Goal: Information Seeking & Learning: Learn about a topic

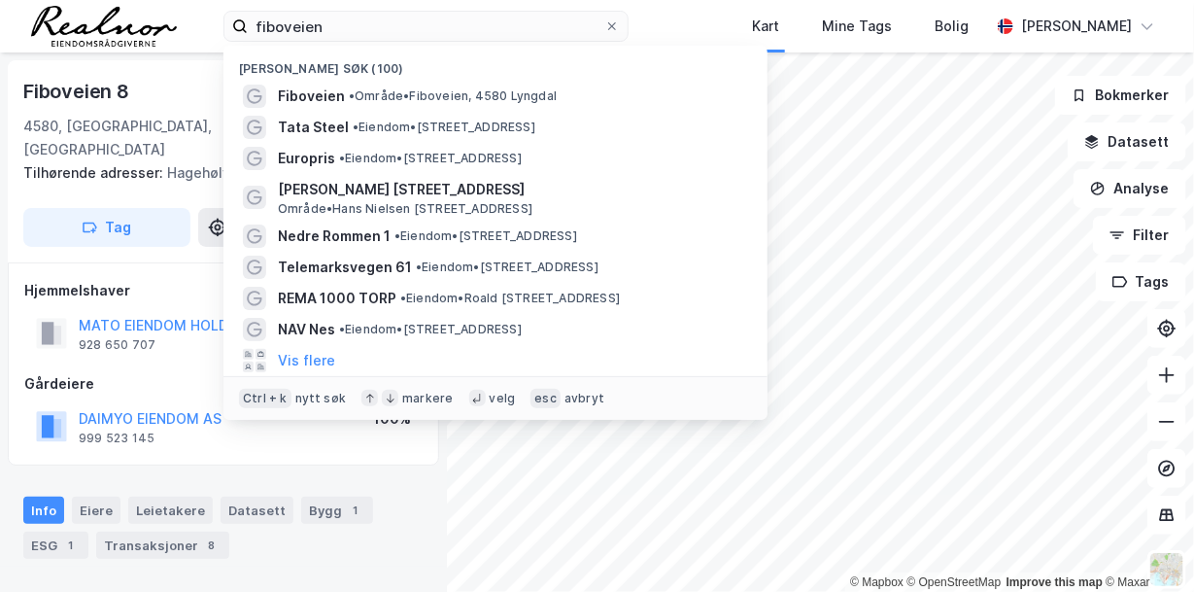
drag, startPoint x: 352, startPoint y: 30, endPoint x: 156, endPoint y: 0, distance: 197.6
click at [158, 3] on div "fiboveien Nylige søk (100) Fiboveien • Område • Fiboveien, 4580 Lyngdal Tata St…" at bounding box center [597, 26] width 1194 height 52
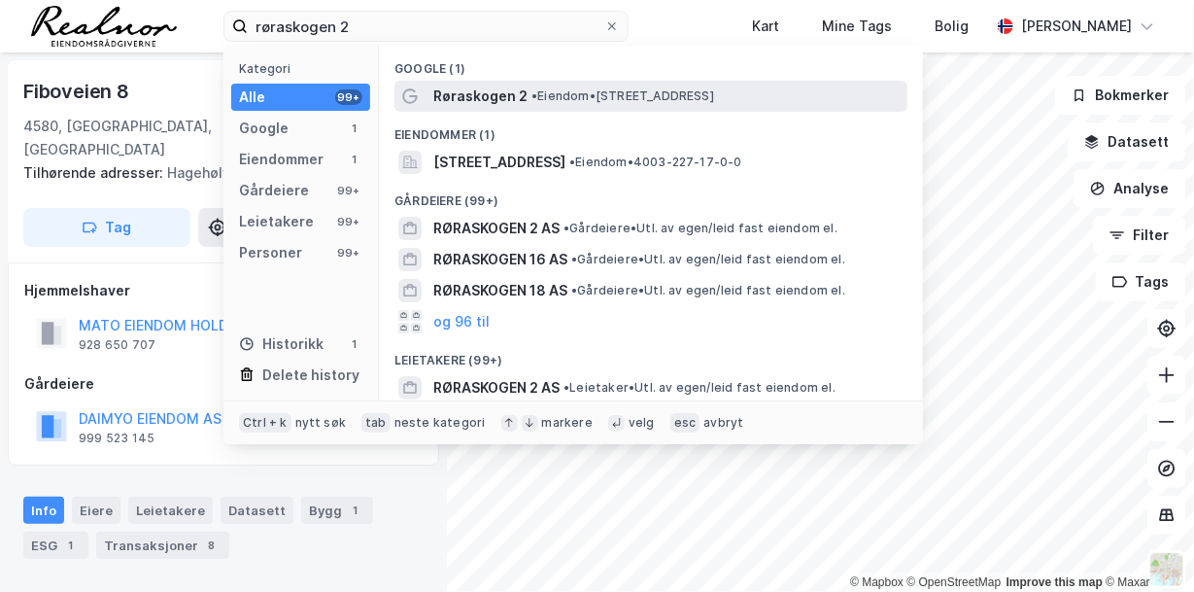
type input "røraskogen 2"
click at [638, 100] on span "• Eiendom • [STREET_ADDRESS]" at bounding box center [622, 96] width 183 height 16
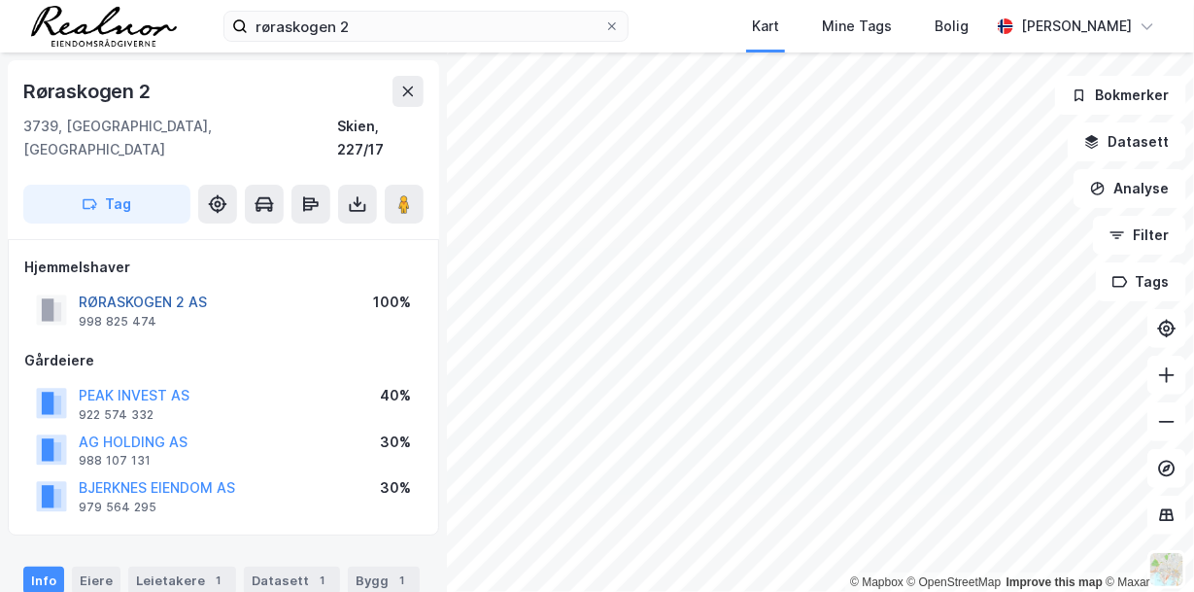
click at [0, 0] on button "RØRASKOGEN 2 AS" at bounding box center [0, 0] width 0 height 0
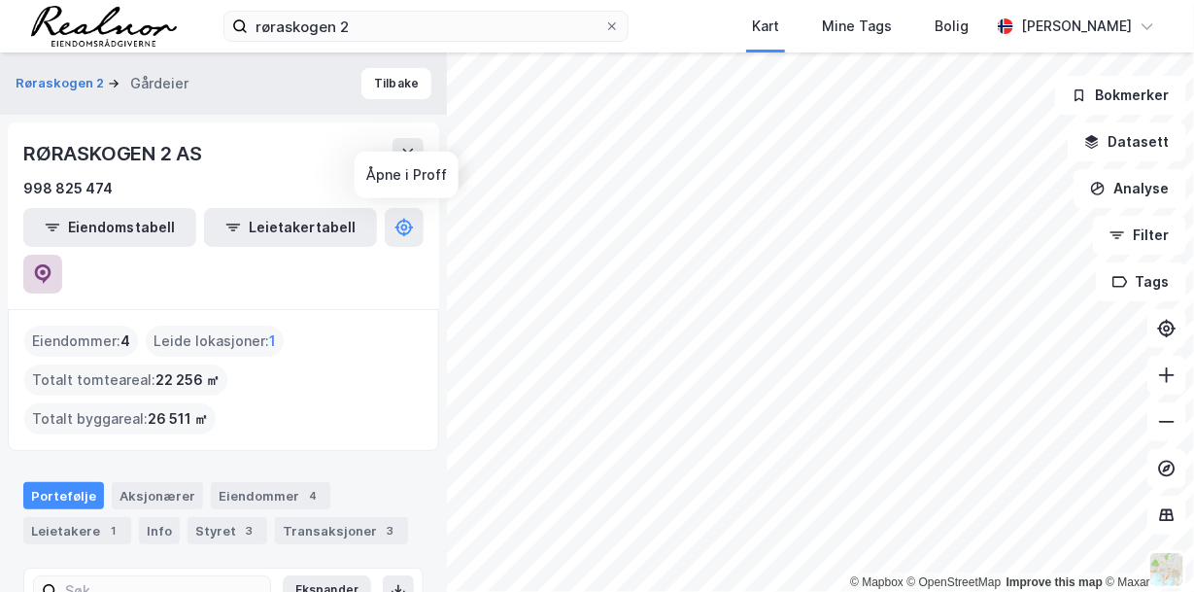
click at [46, 269] on icon at bounding box center [43, 272] width 6 height 6
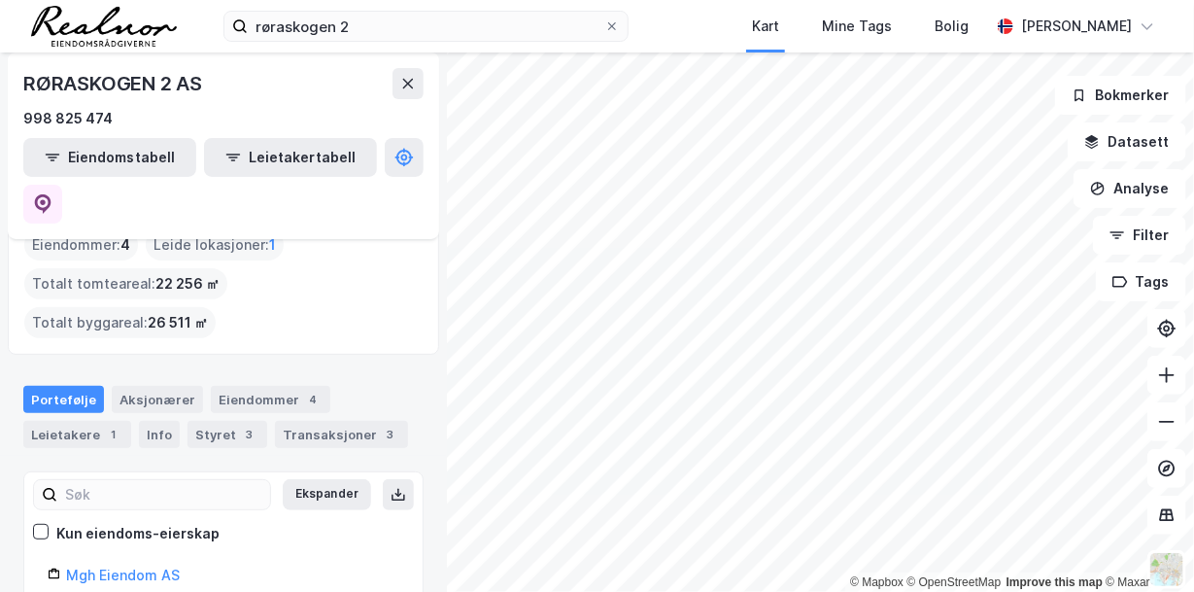
scroll to position [194, 0]
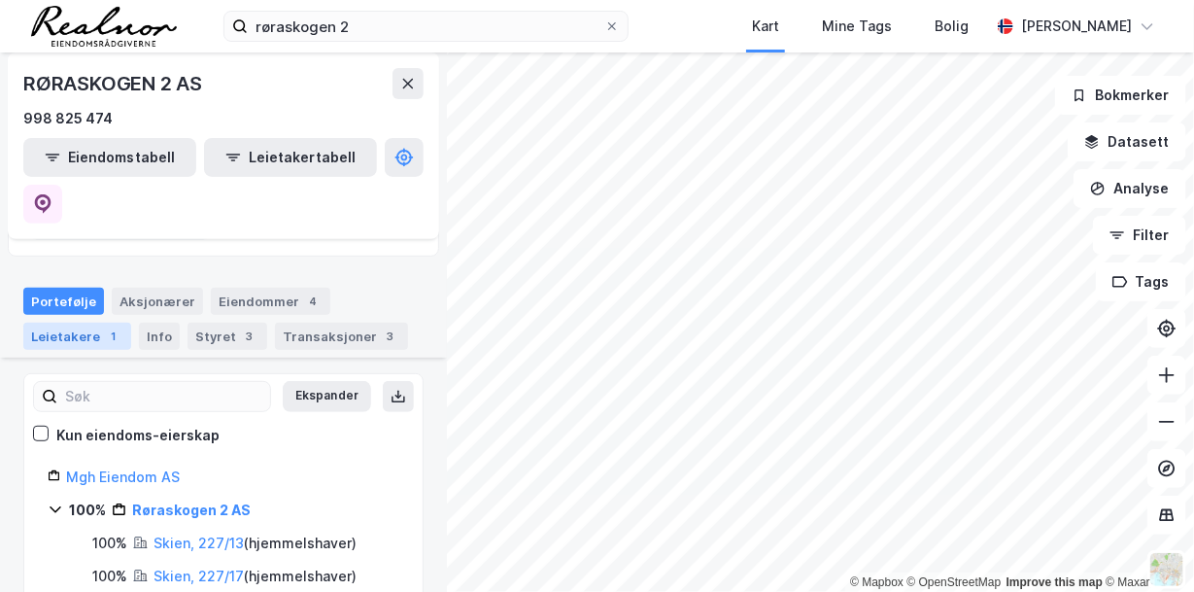
click at [93, 323] on div "Leietakere 1" at bounding box center [77, 336] width 108 height 27
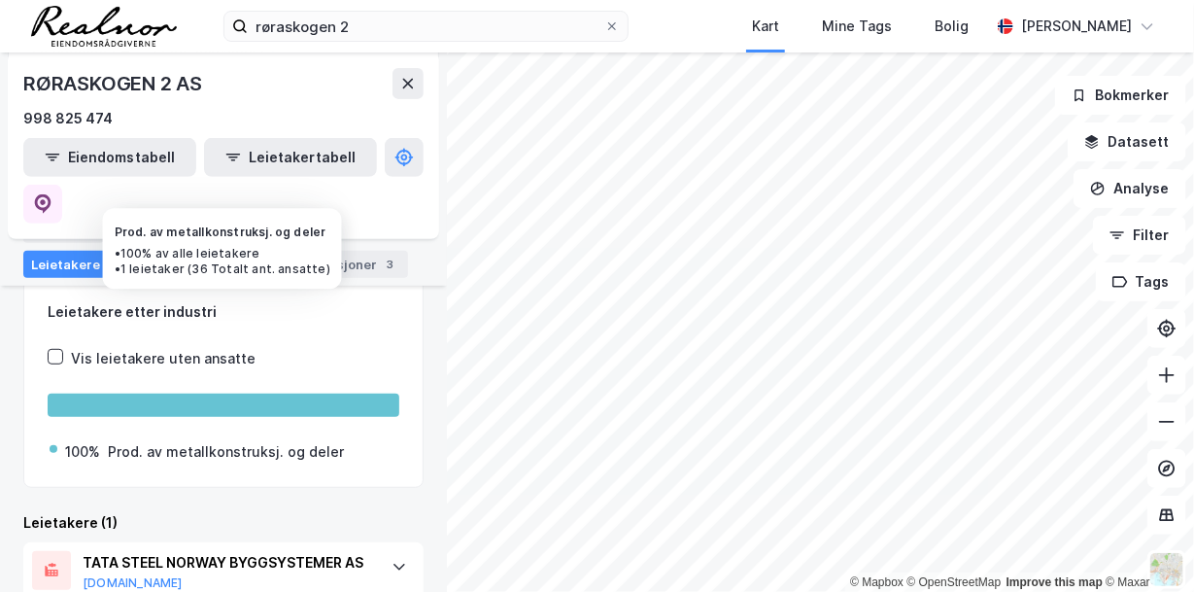
scroll to position [304, 0]
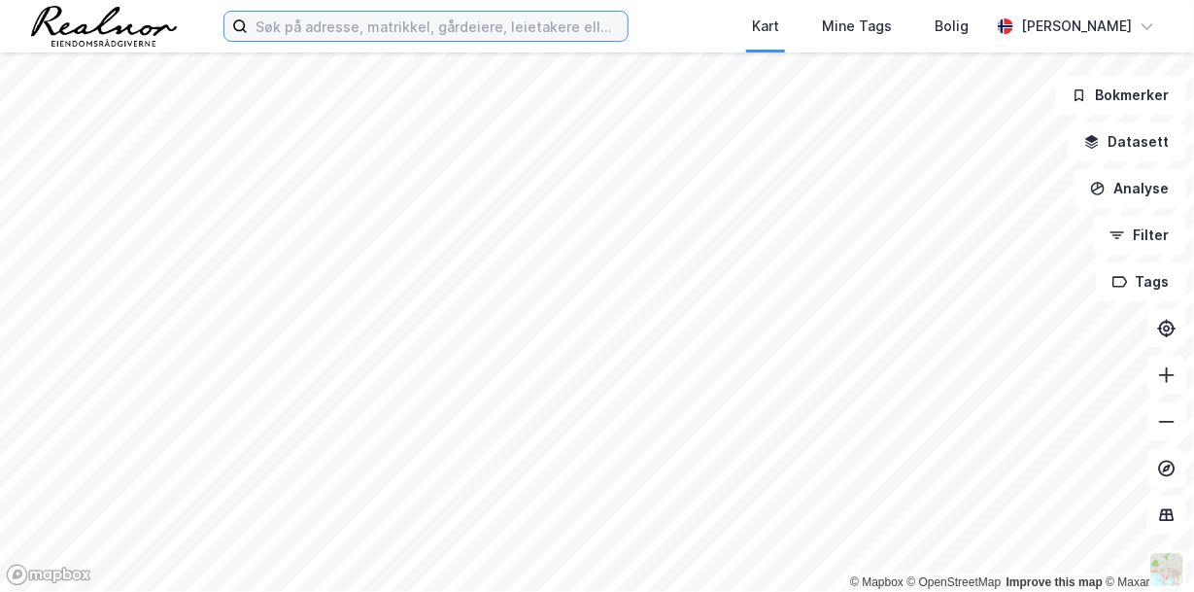
click at [315, 20] on input at bounding box center [438, 26] width 380 height 29
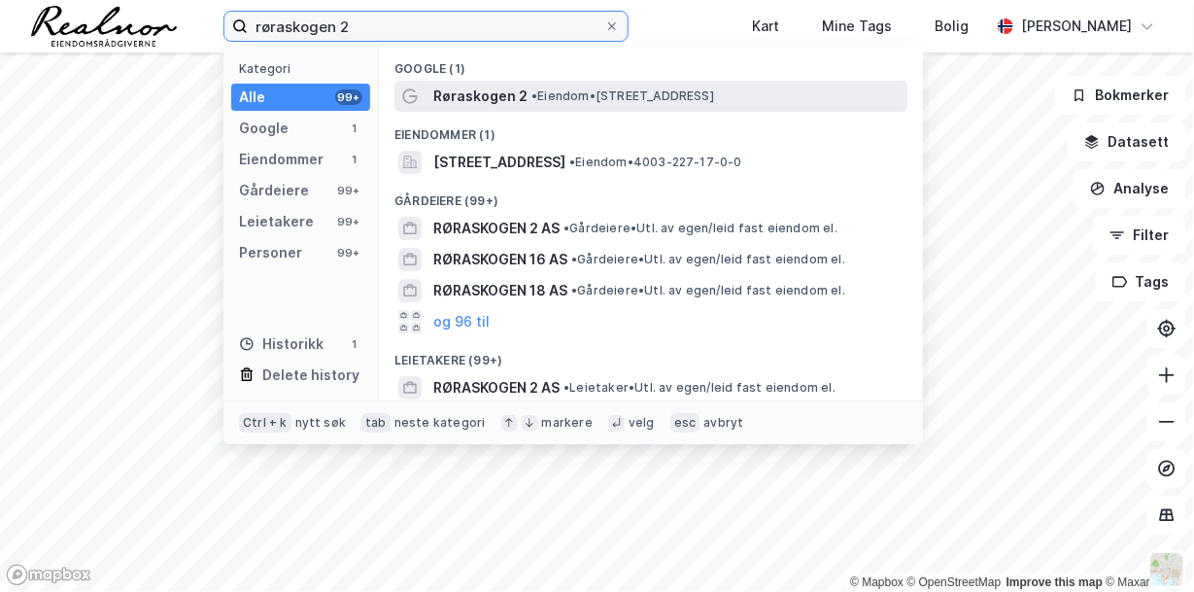
type input "røraskogen 2"
click at [546, 88] on span "• Eiendom • [STREET_ADDRESS]" at bounding box center [622, 96] width 183 height 16
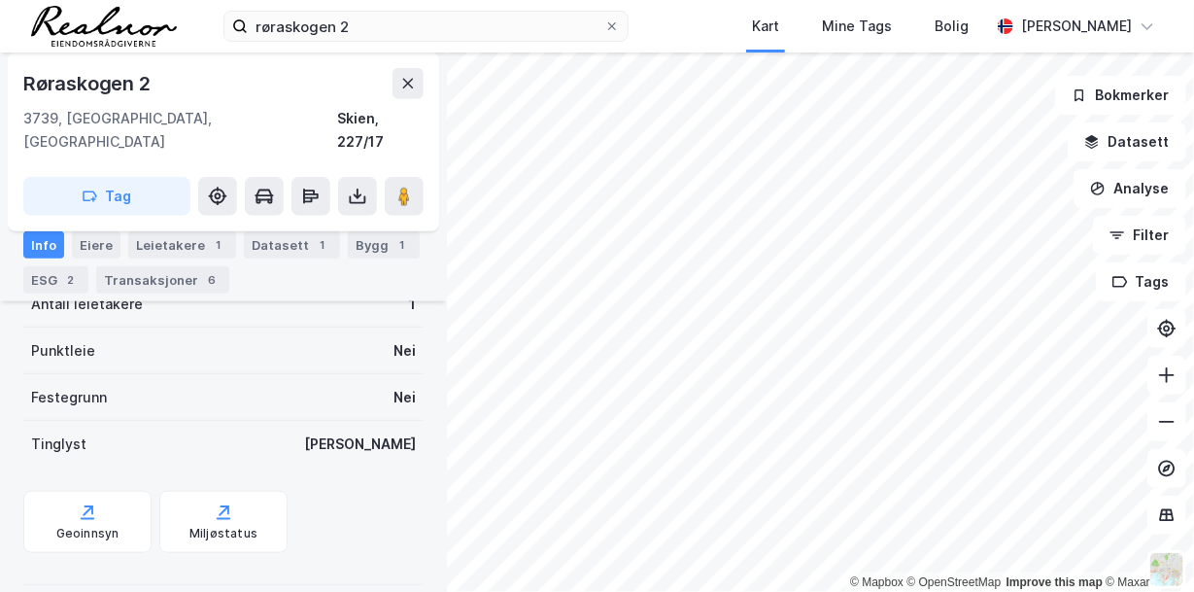
scroll to position [265, 0]
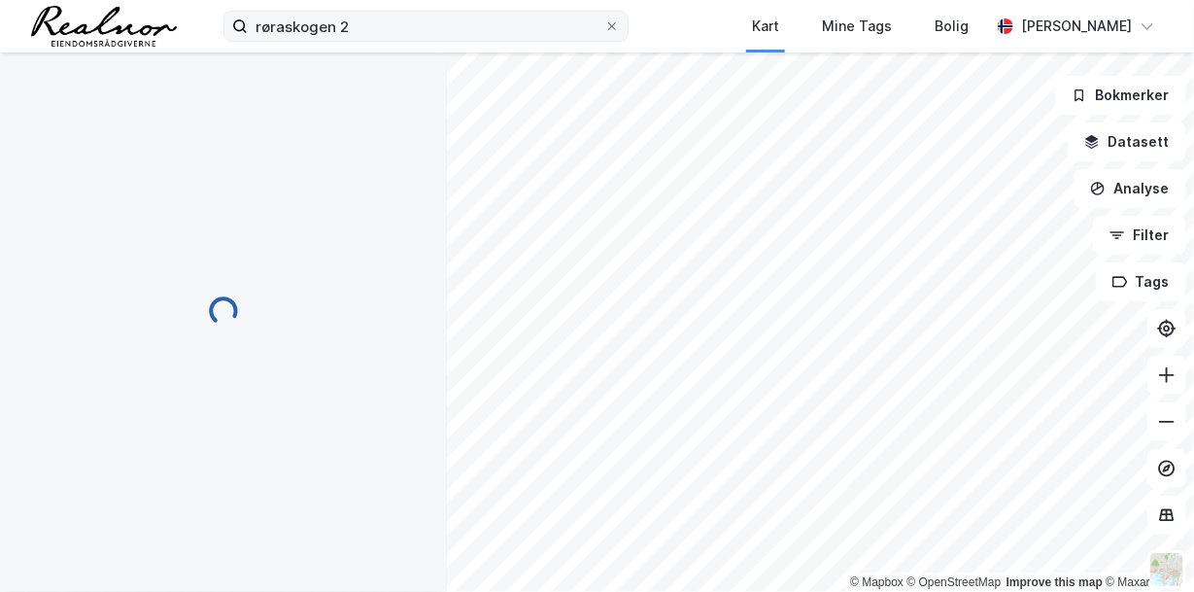
scroll to position [265, 0]
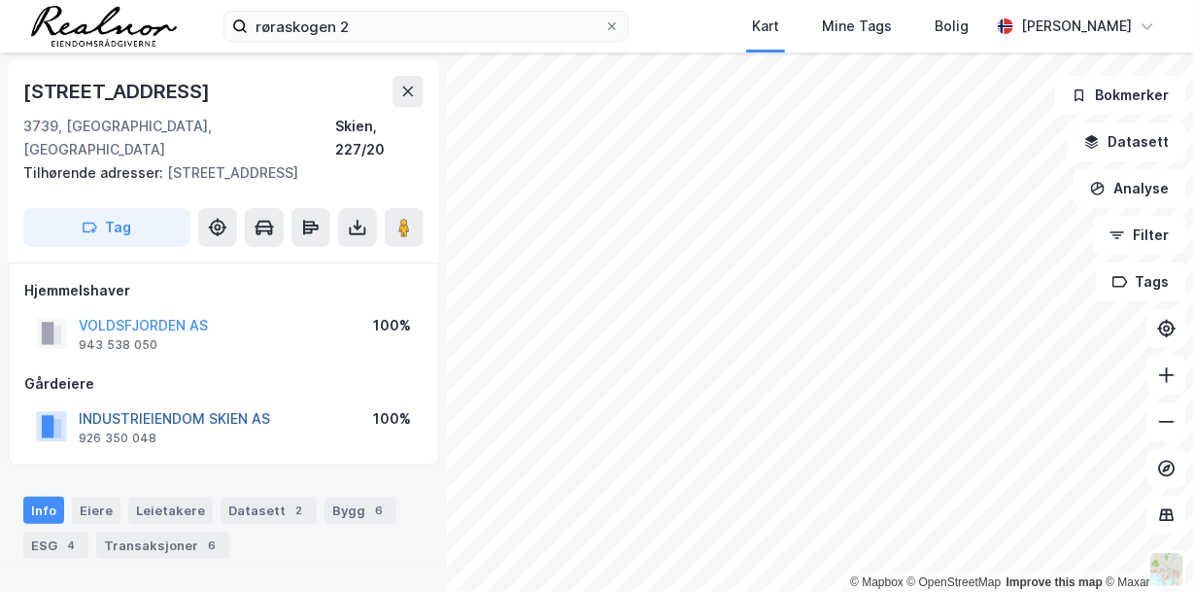
click at [0, 0] on button "INDUSTRIEIENDOM SKIEN AS" at bounding box center [0, 0] width 0 height 0
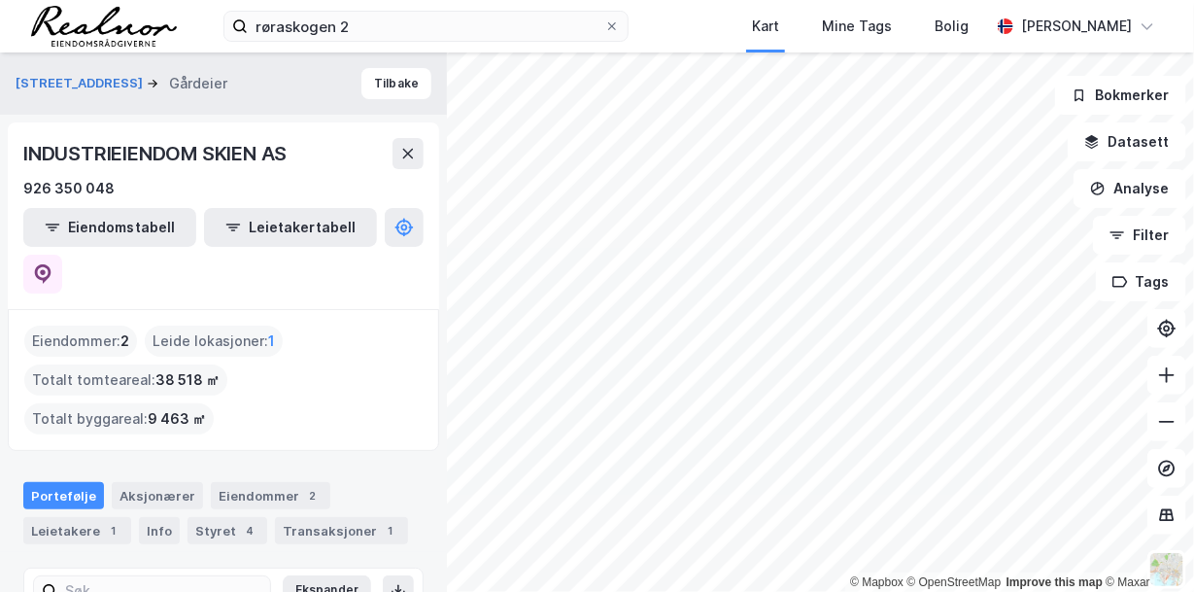
scroll to position [96, 0]
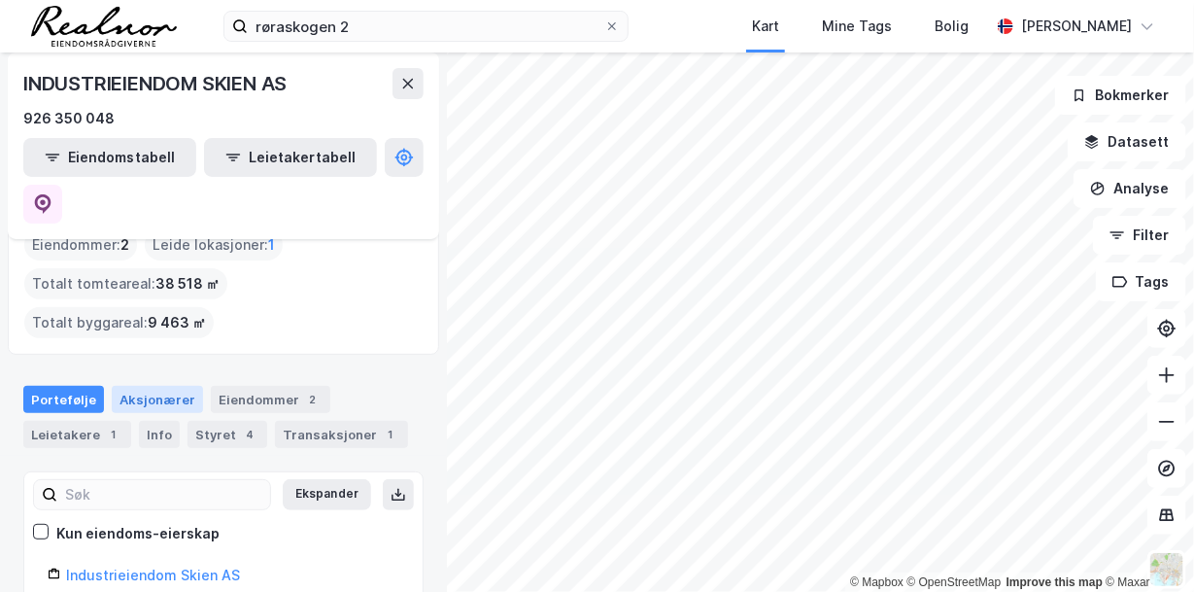
click at [158, 386] on div "Aksjonærer" at bounding box center [157, 399] width 91 height 27
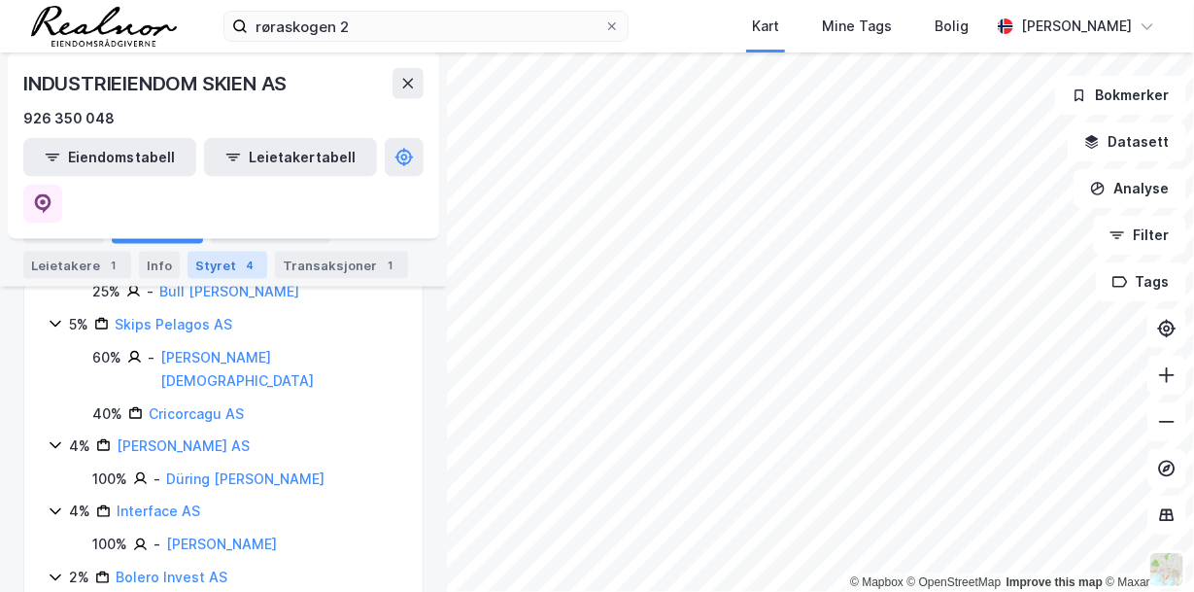
scroll to position [900, 0]
click at [240, 262] on div "4" at bounding box center [249, 264] width 19 height 19
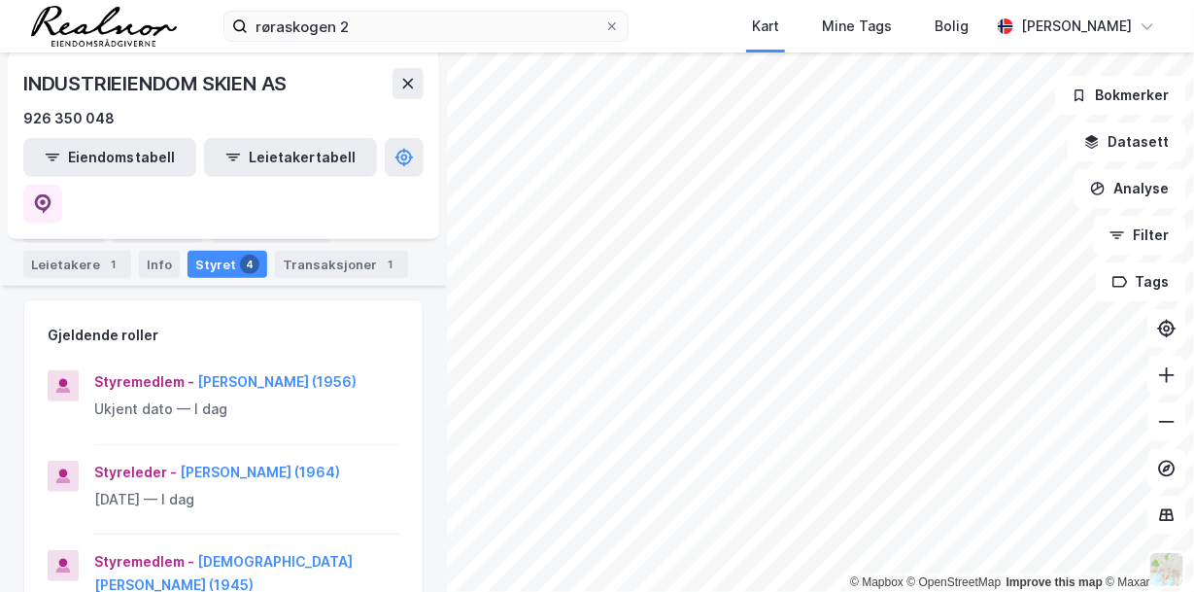
scroll to position [389, 0]
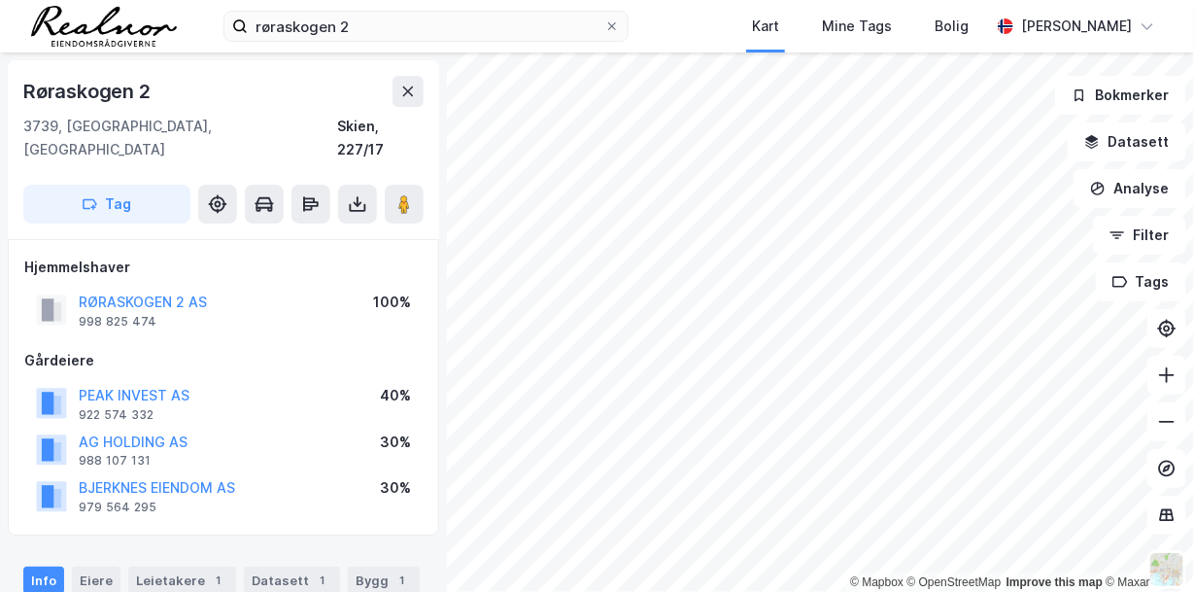
scroll to position [1, 0]
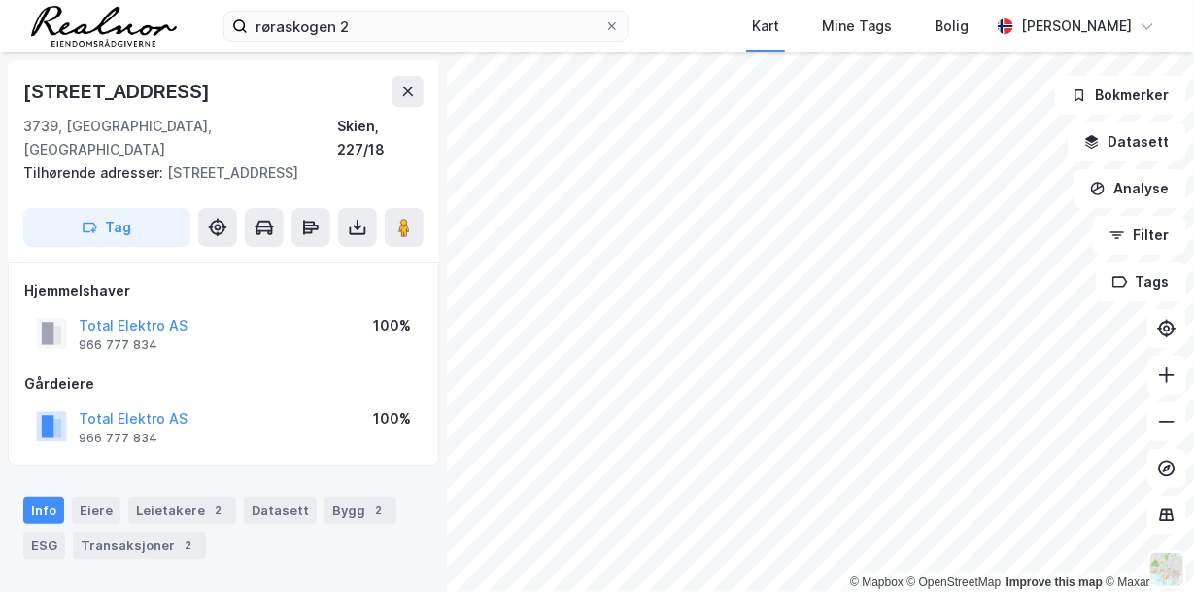
scroll to position [1, 0]
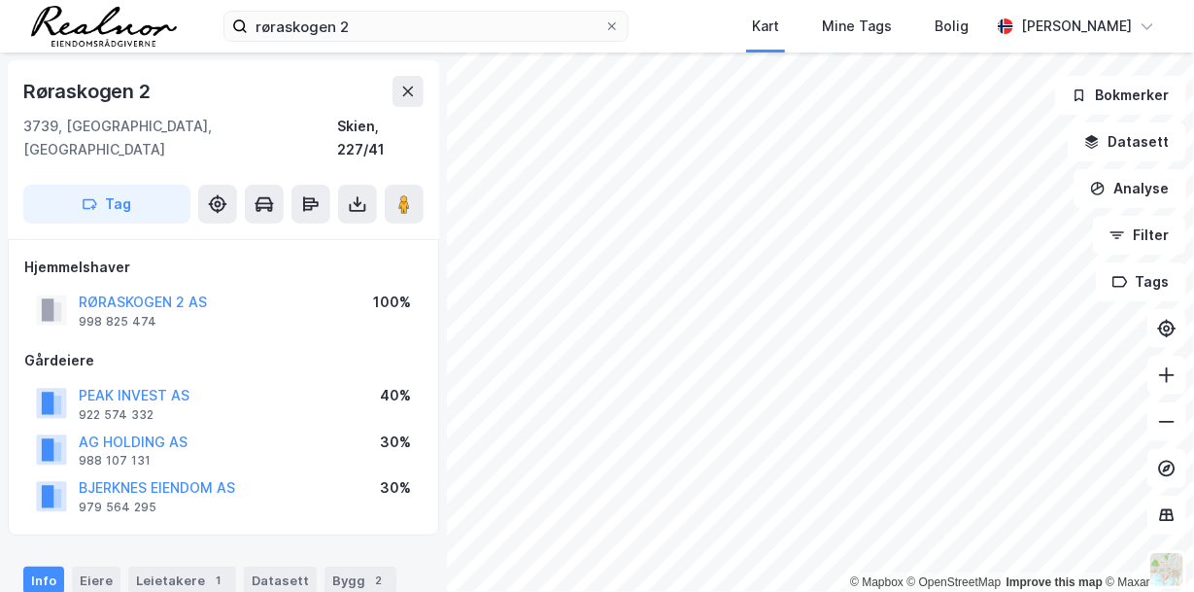
scroll to position [1, 0]
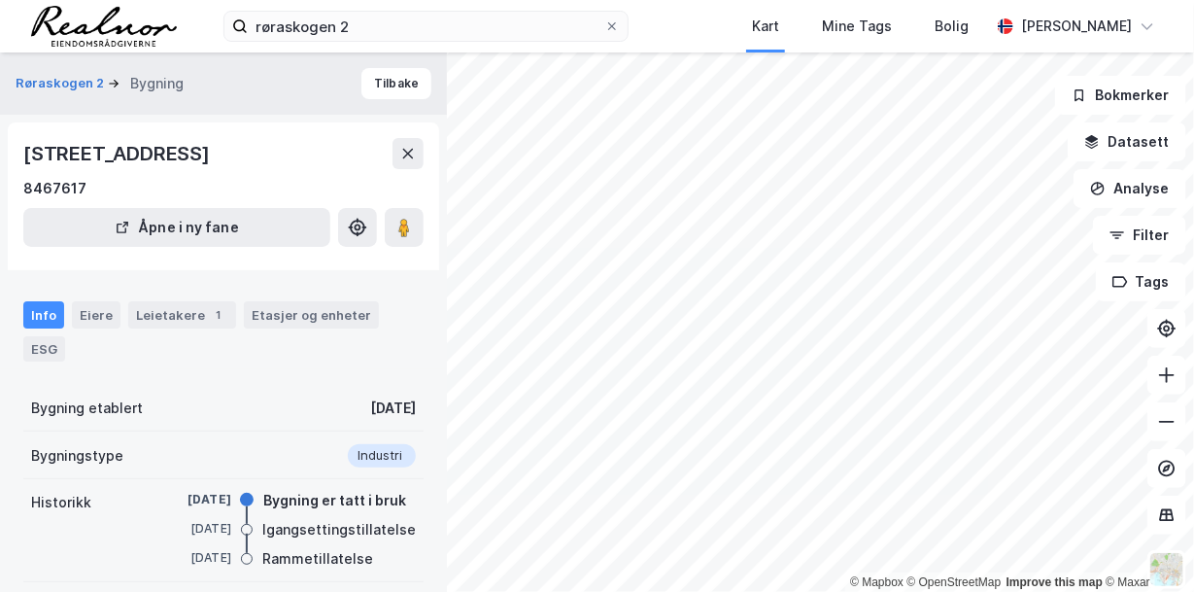
scroll to position [1, 0]
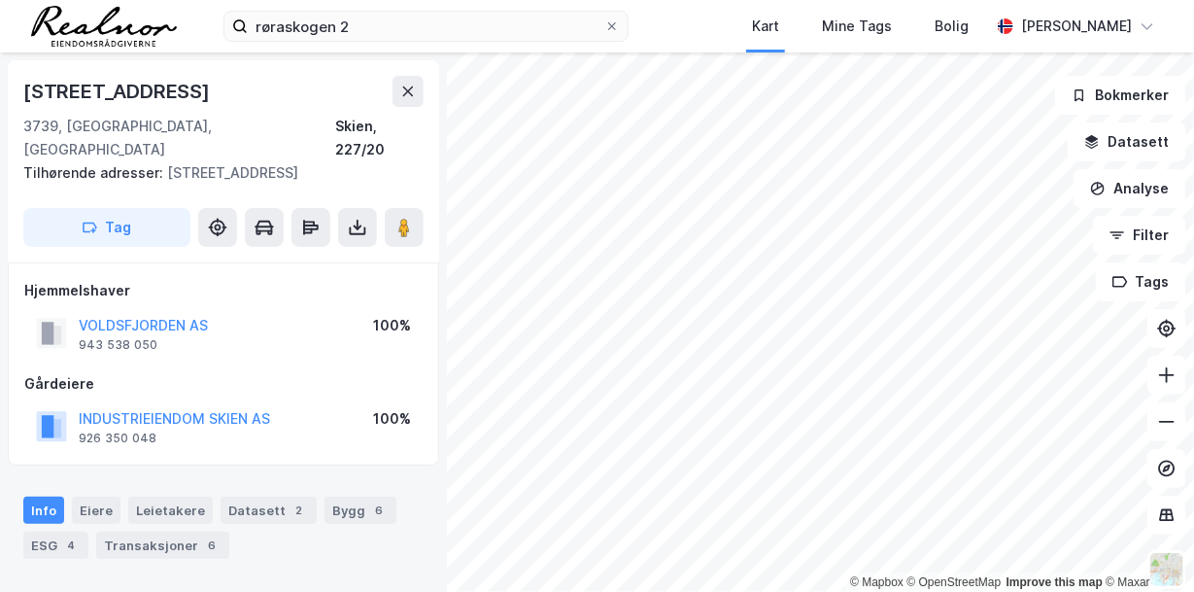
scroll to position [1, 0]
